Goal: Transaction & Acquisition: Book appointment/travel/reservation

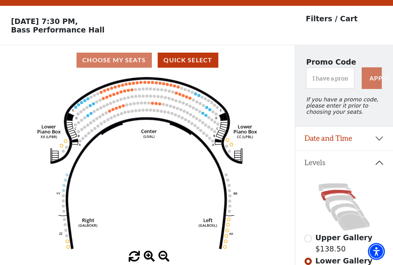
scroll to position [36, 0]
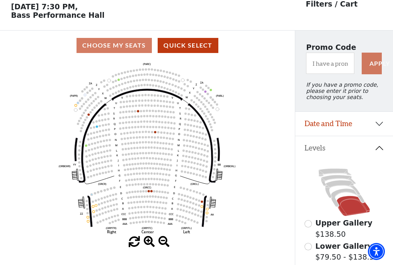
scroll to position [36, 0]
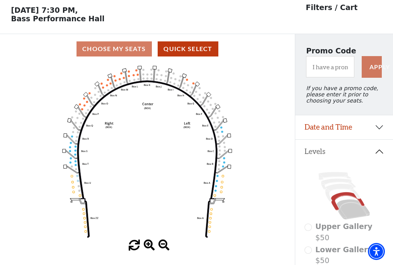
scroll to position [36, 0]
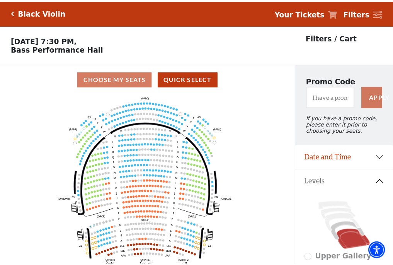
scroll to position [36, 0]
